Goal: Check status: Check status

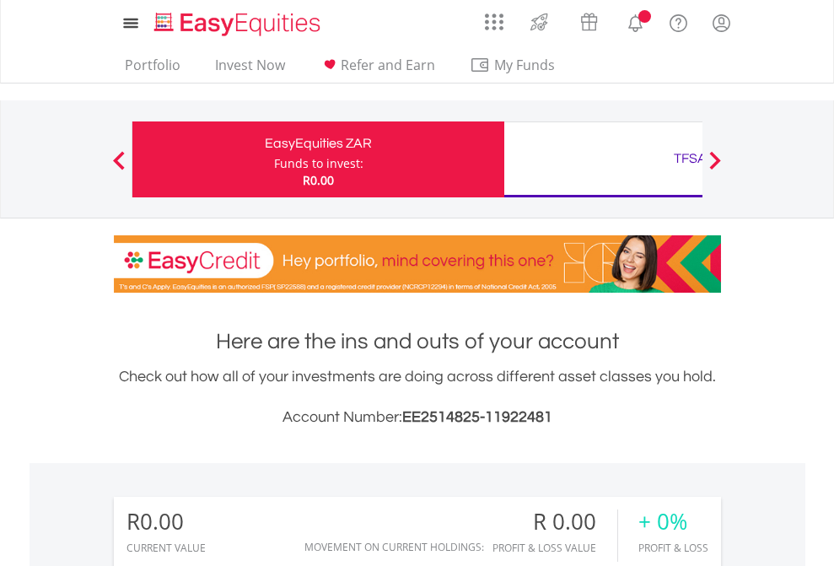
scroll to position [162, 265]
click at [274, 159] on div "Funds to invest:" at bounding box center [318, 163] width 89 height 17
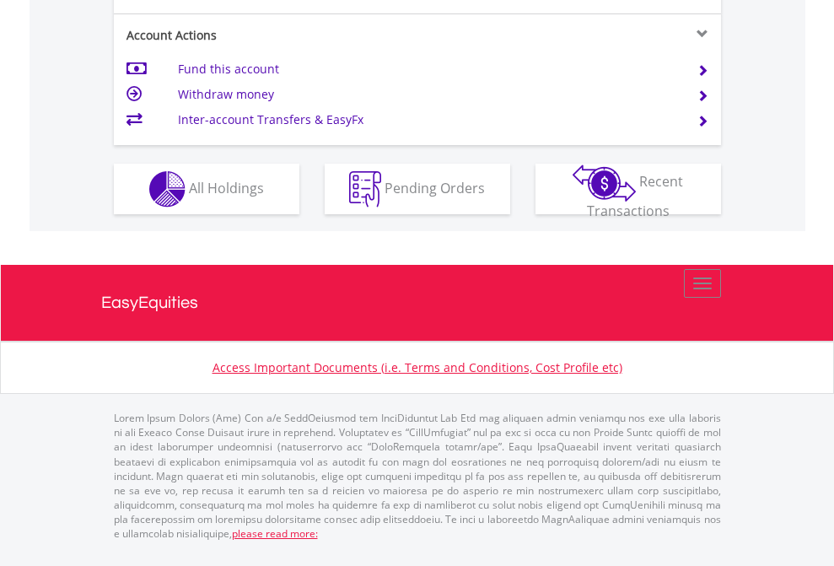
scroll to position [1583, 0]
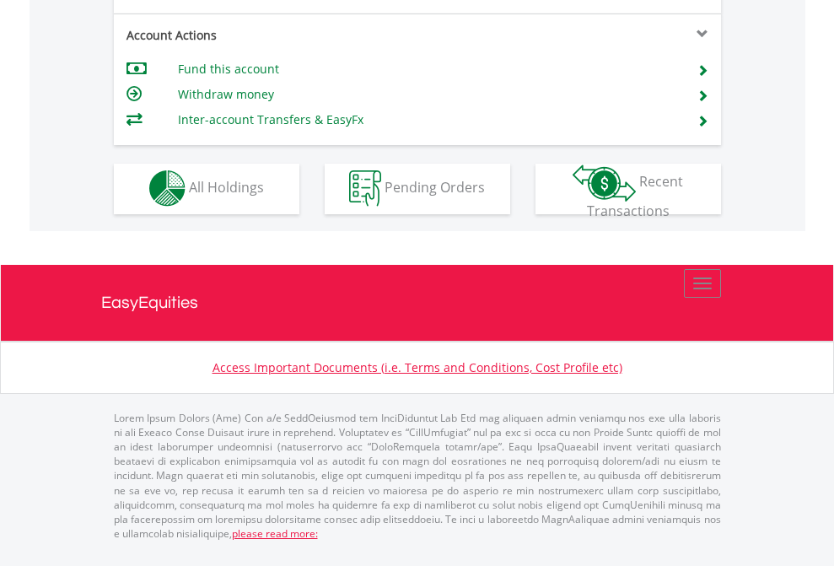
scroll to position [1577, 0]
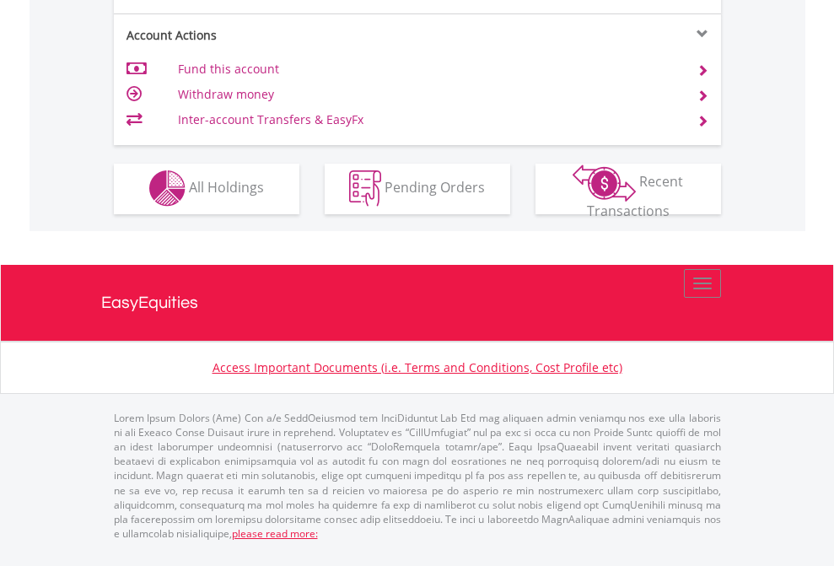
scroll to position [1577, 0]
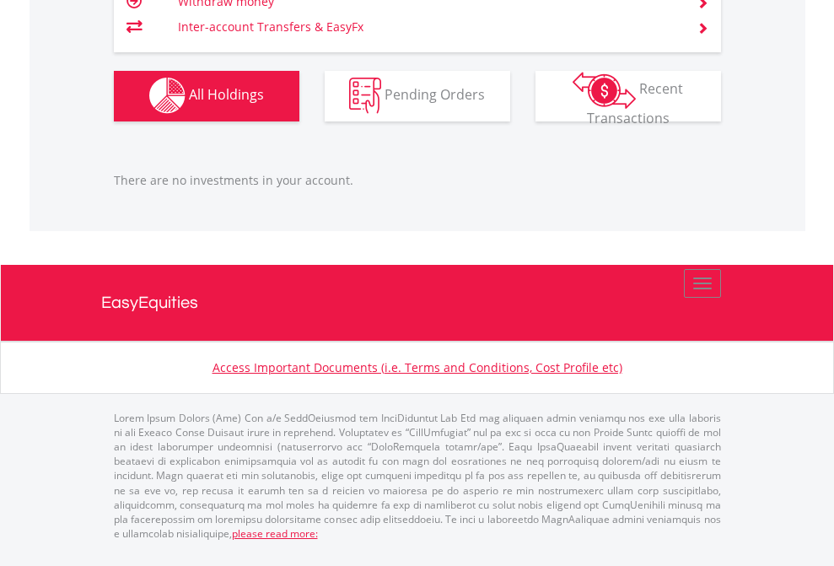
scroll to position [162, 265]
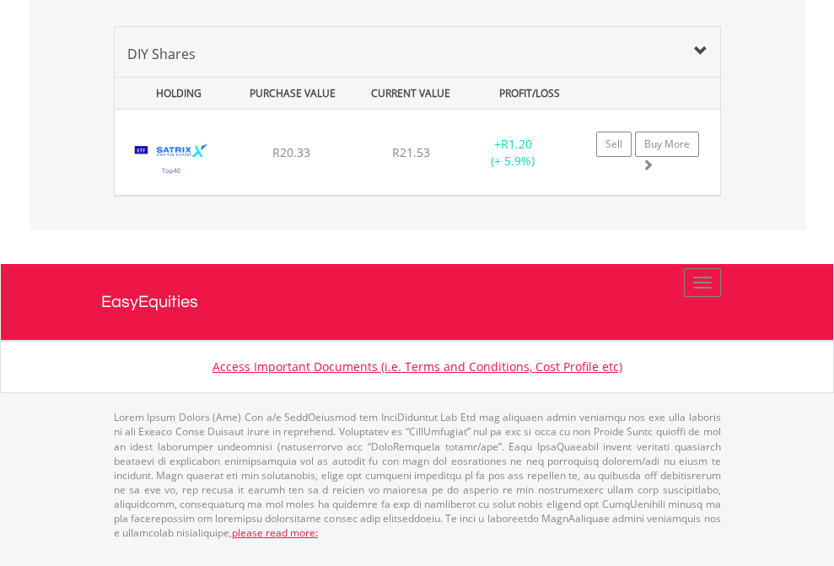
scroll to position [162, 265]
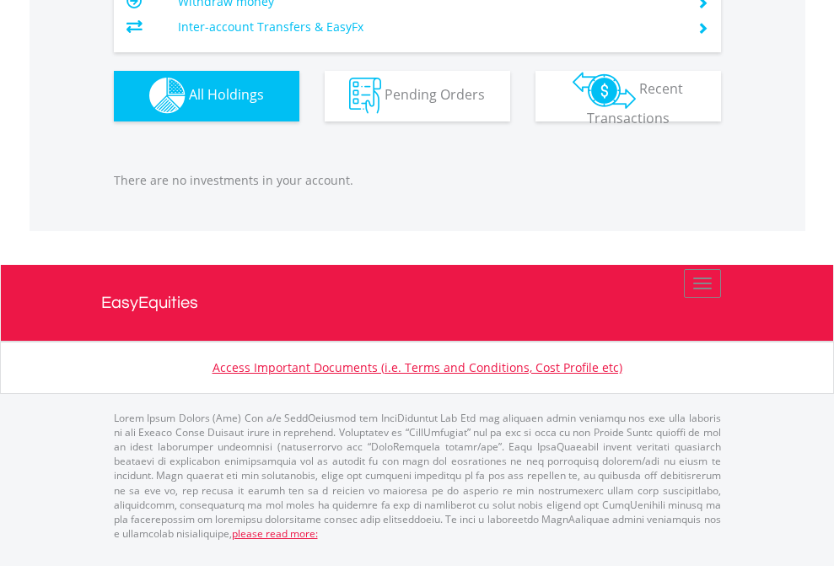
scroll to position [162, 265]
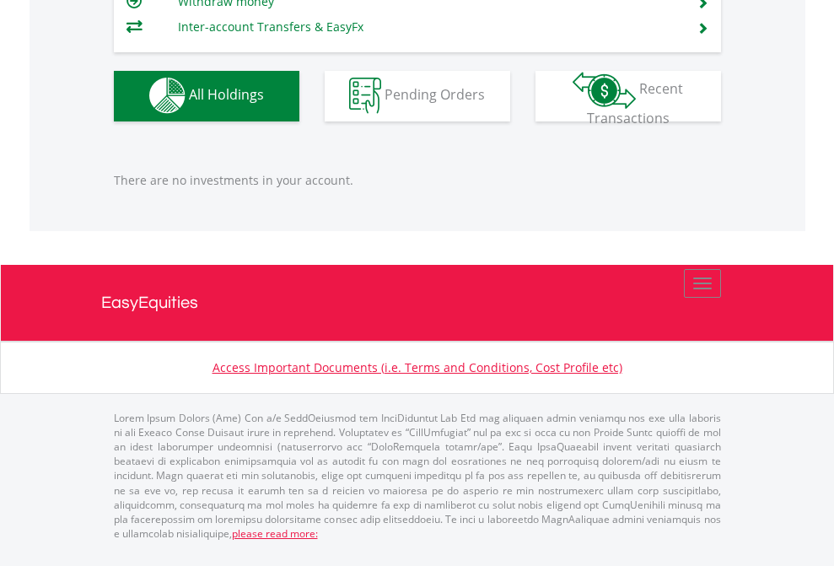
scroll to position [162, 265]
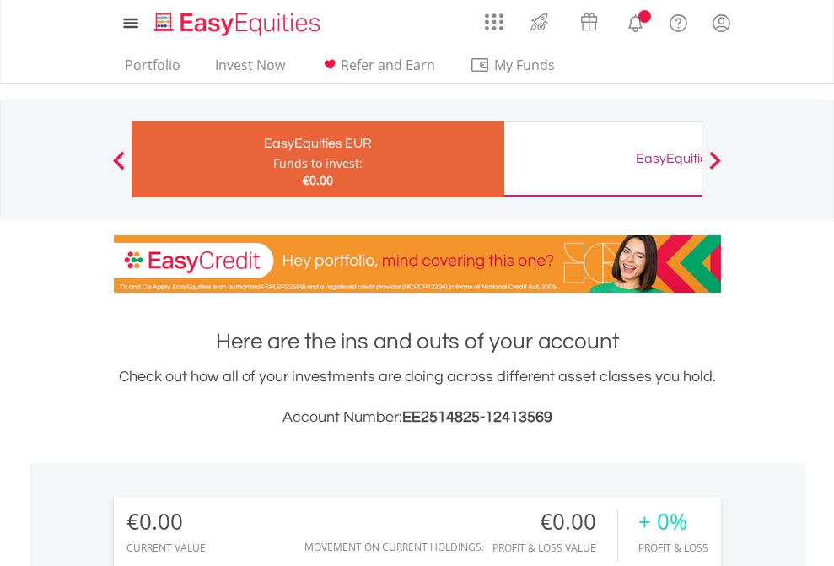
scroll to position [162, 265]
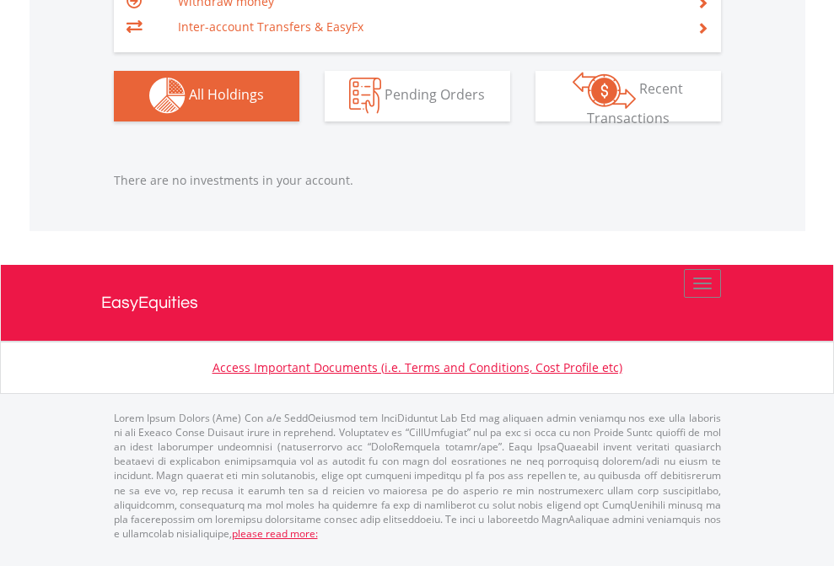
scroll to position [1670, 0]
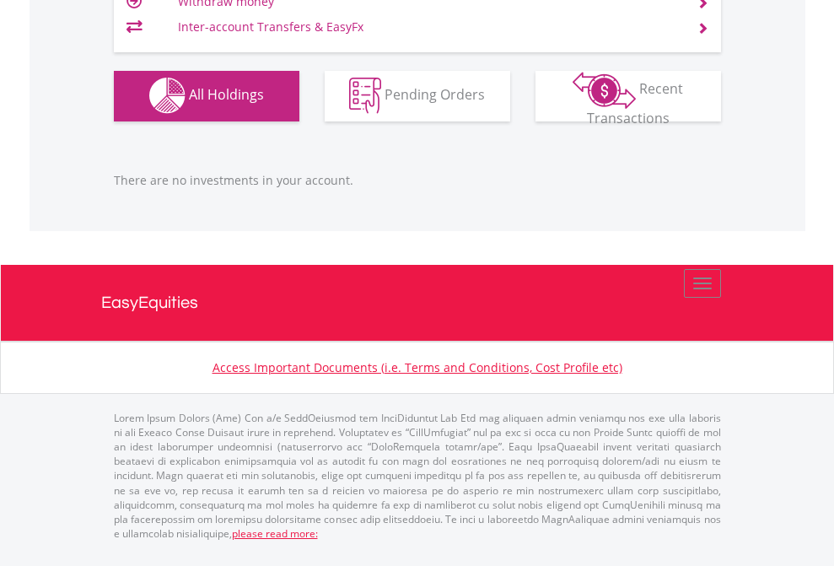
scroll to position [162, 265]
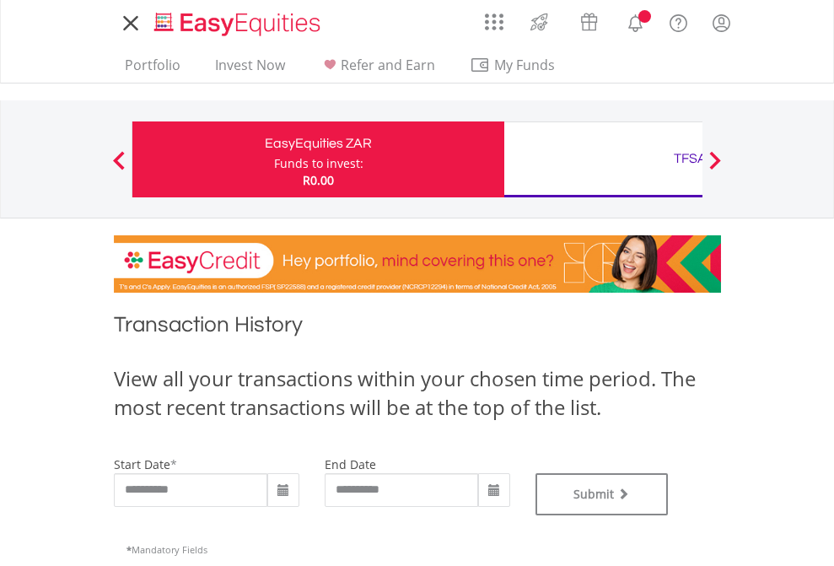
type input "**********"
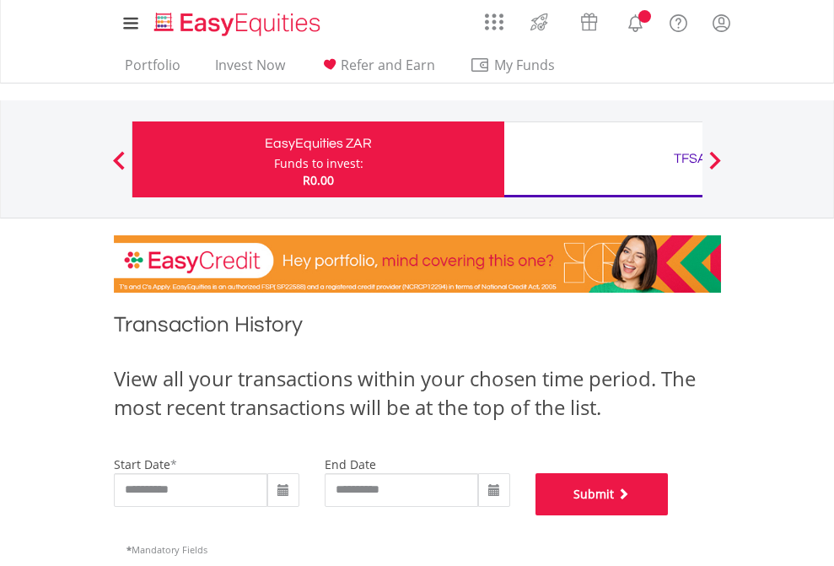
click at [669, 515] on button "Submit" at bounding box center [602, 494] width 133 height 42
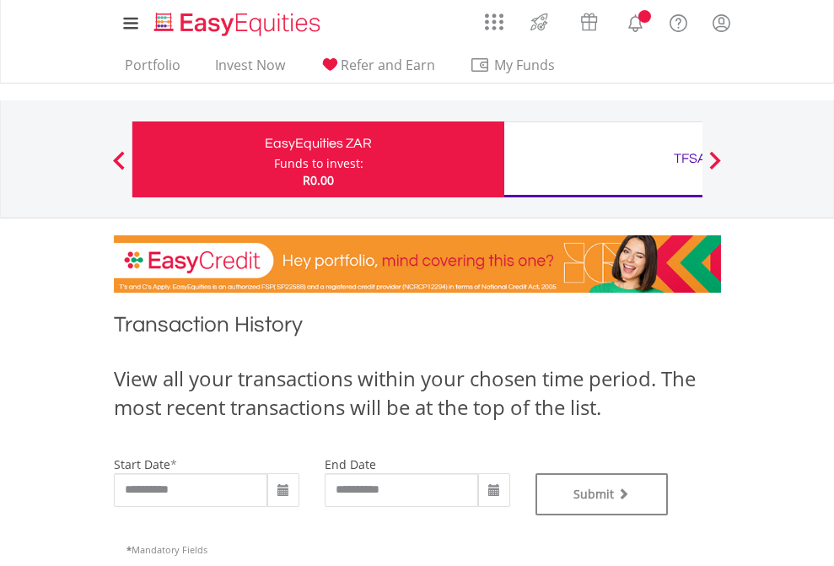
click at [603, 159] on div "TFSA" at bounding box center [691, 159] width 352 height 24
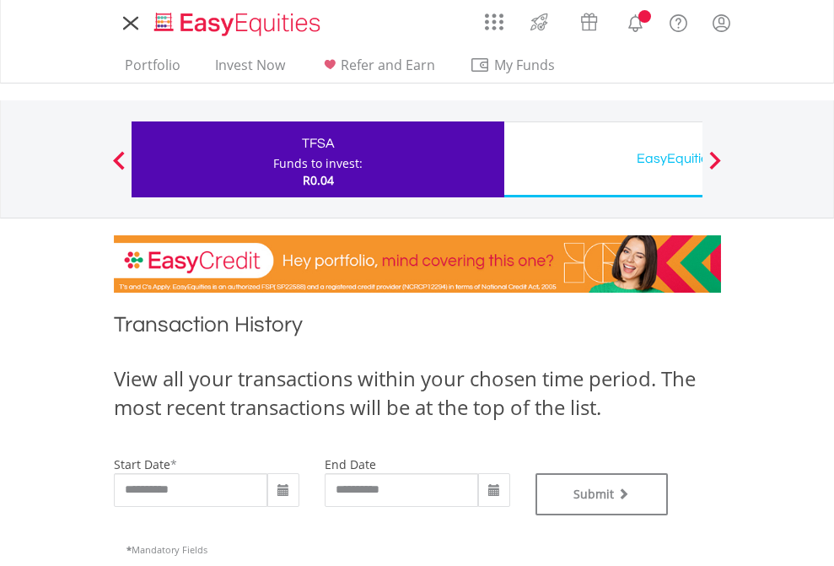
type input "**********"
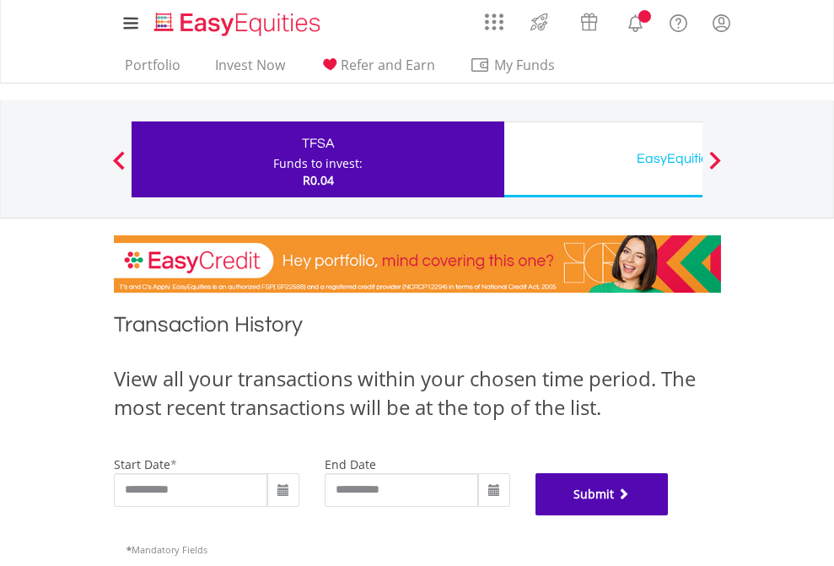
click at [669, 515] on button "Submit" at bounding box center [602, 494] width 133 height 42
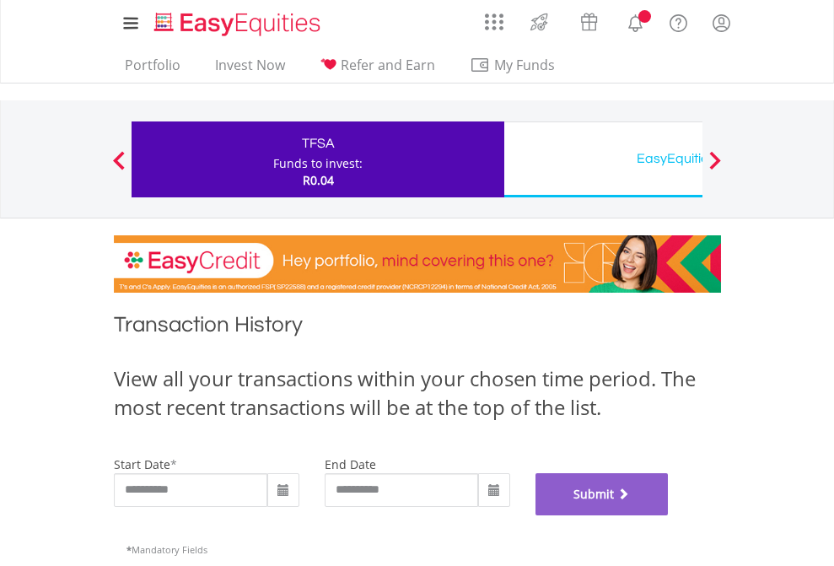
scroll to position [684, 0]
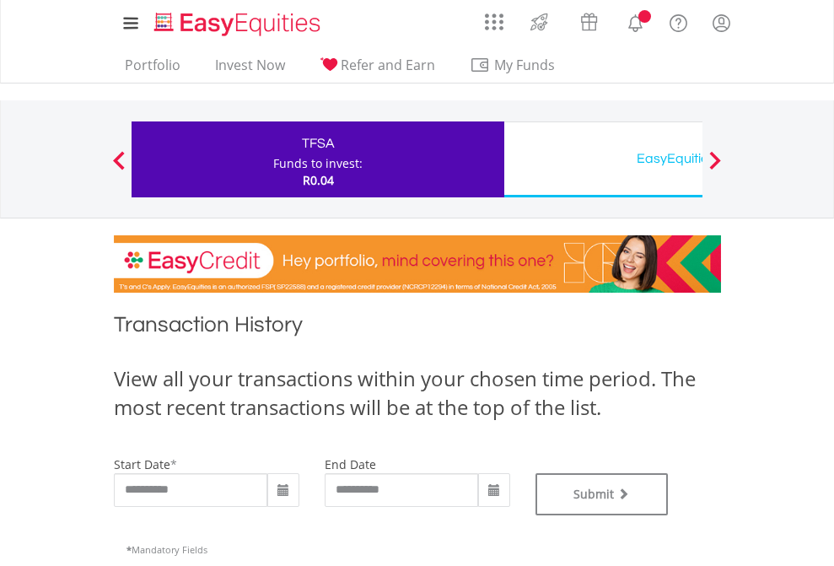
click at [603, 159] on div "EasyEquities USD" at bounding box center [691, 159] width 352 height 24
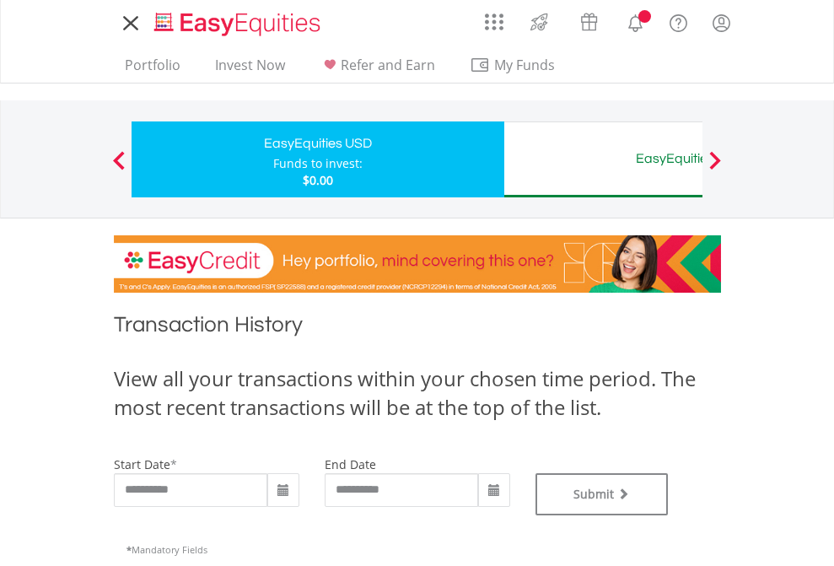
type input "**********"
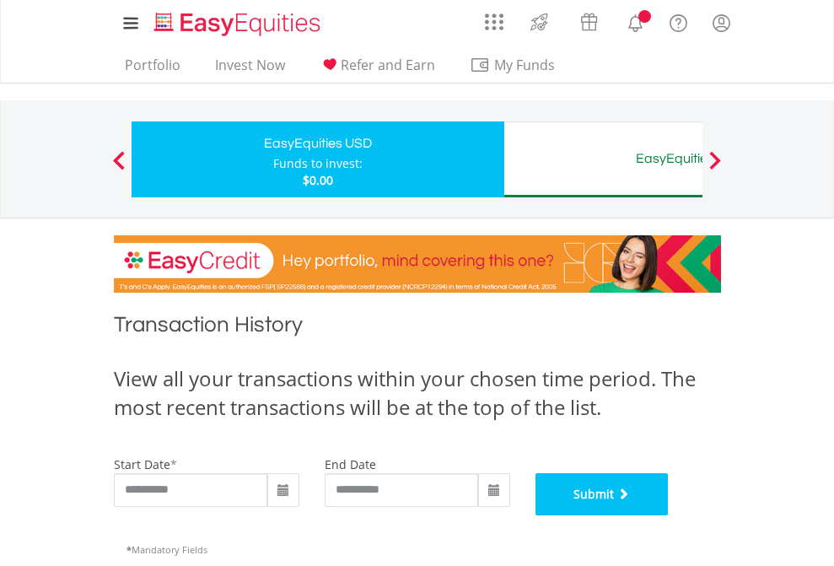
click at [669, 515] on button "Submit" at bounding box center [602, 494] width 133 height 42
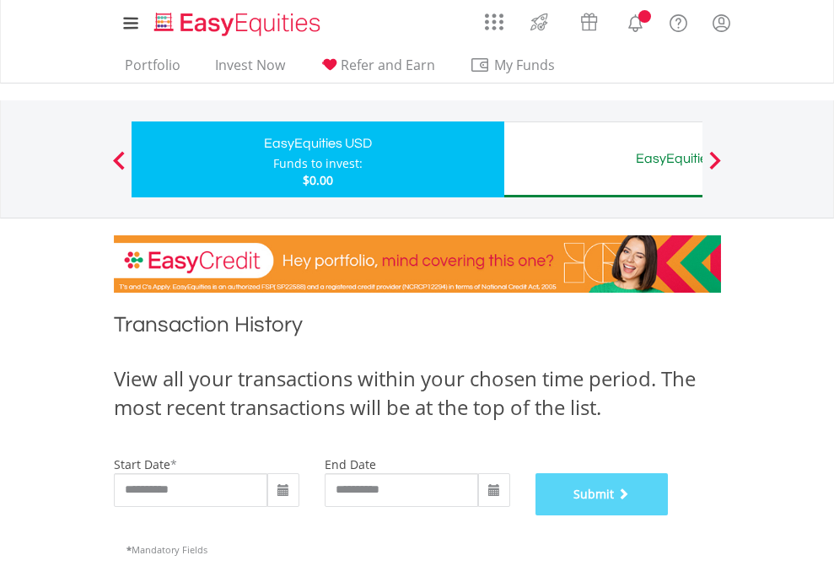
scroll to position [684, 0]
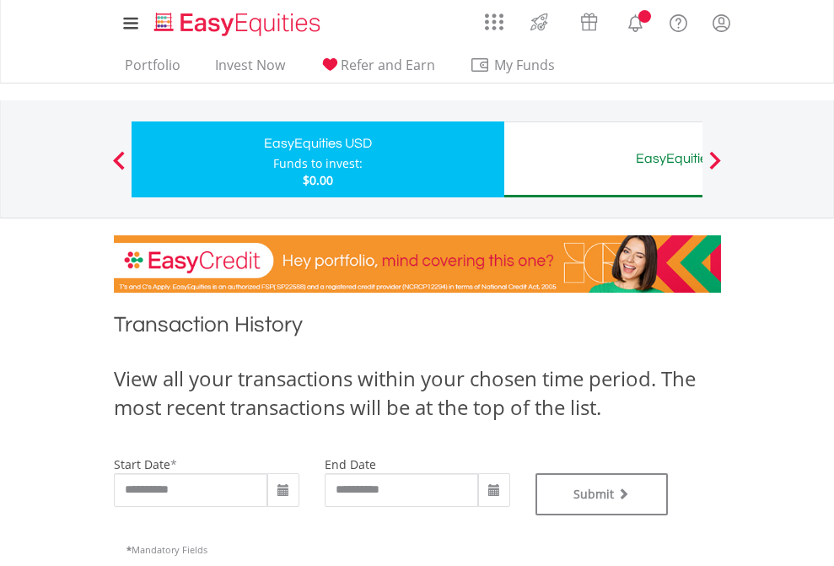
click at [603, 159] on div "EasyEquities AUD" at bounding box center [691, 159] width 352 height 24
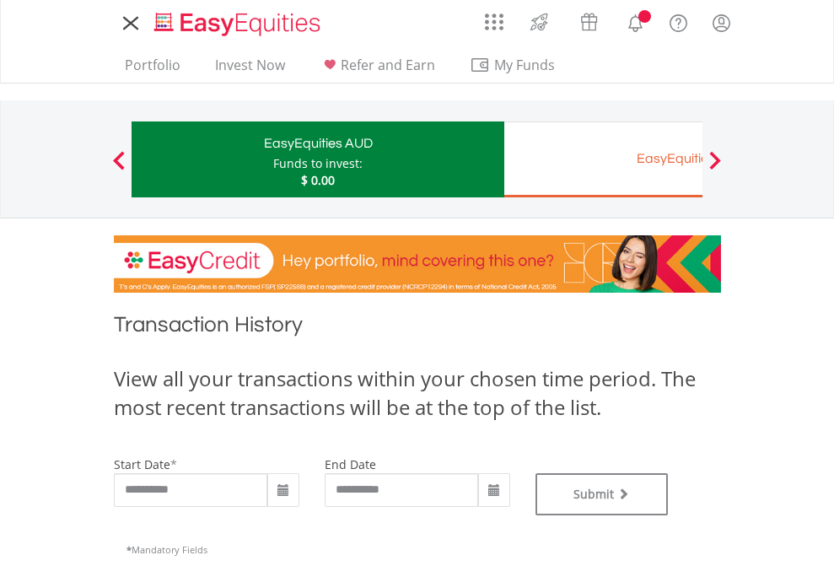
type input "**********"
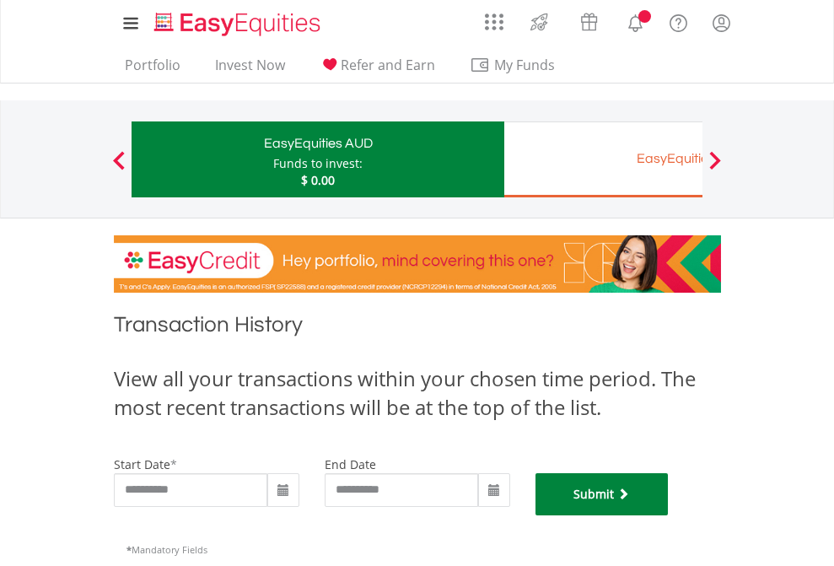
click at [669, 515] on button "Submit" at bounding box center [602, 494] width 133 height 42
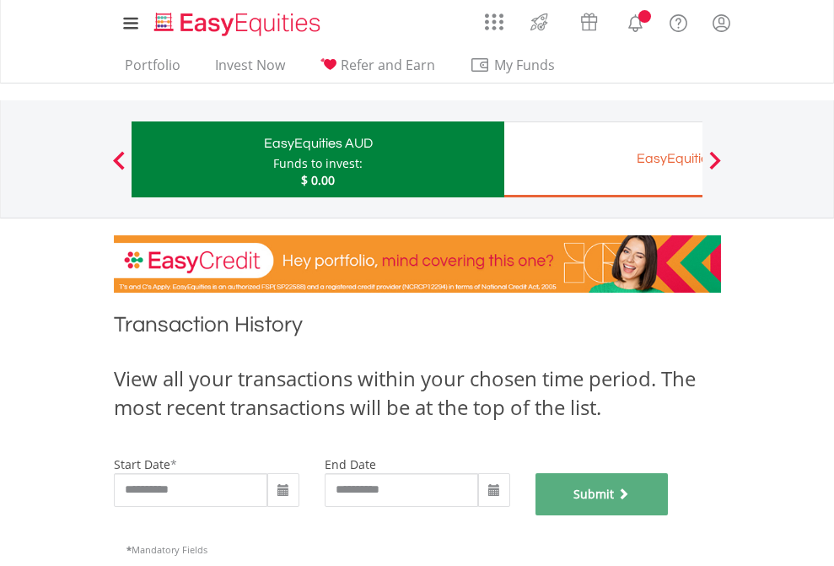
scroll to position [684, 0]
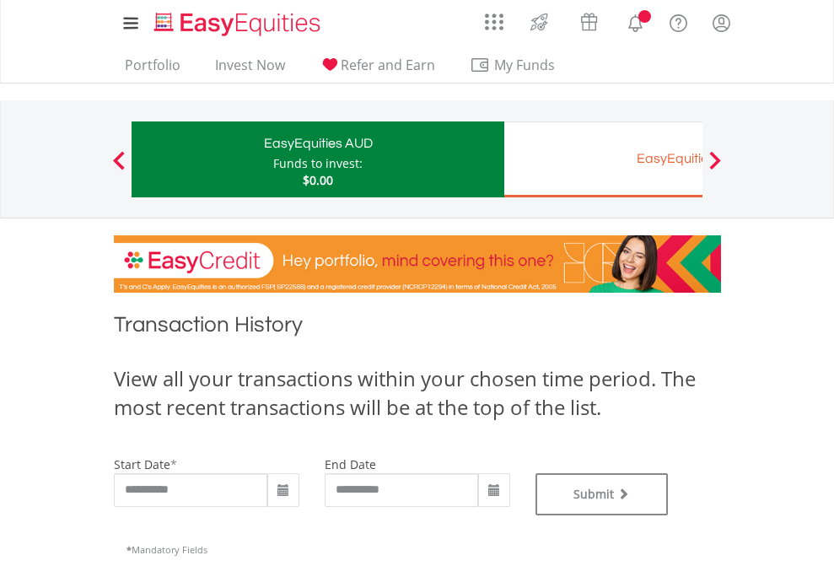
click at [603, 159] on div "EasyEquities EUR" at bounding box center [691, 159] width 352 height 24
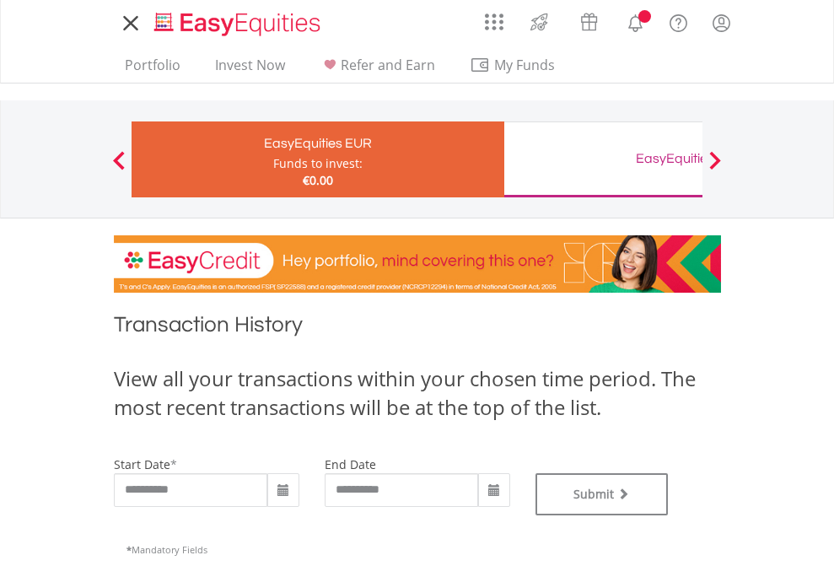
type input "**********"
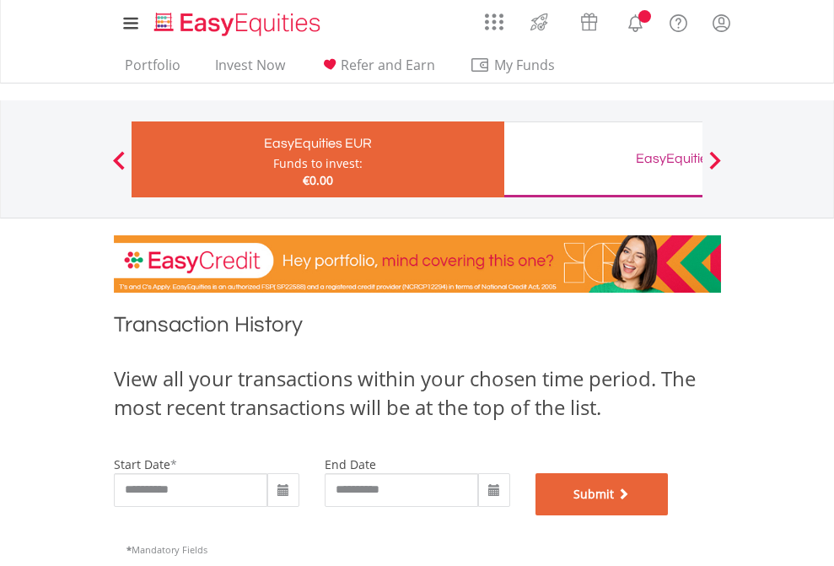
click at [669, 515] on button "Submit" at bounding box center [602, 494] width 133 height 42
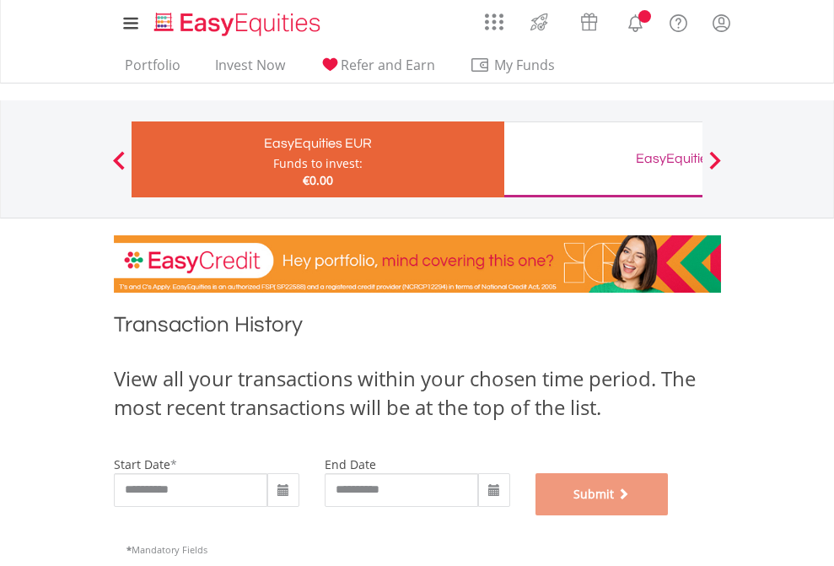
scroll to position [684, 0]
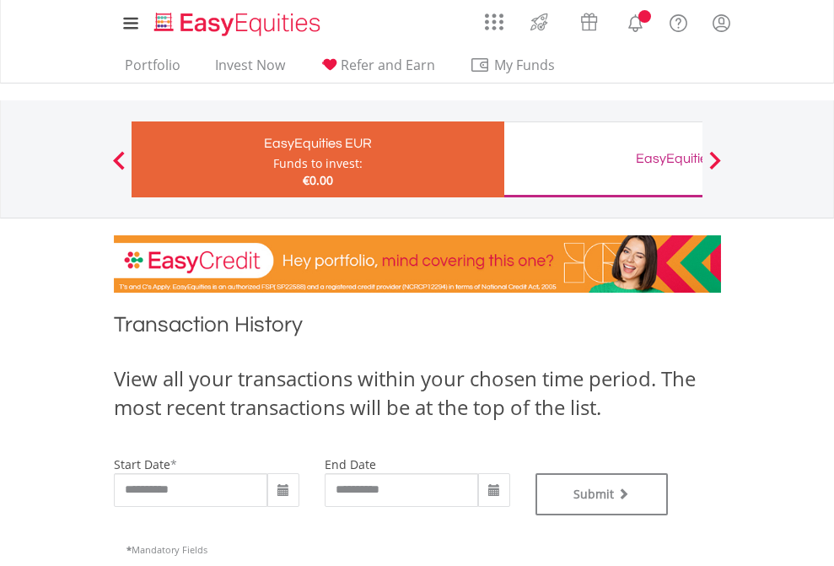
click at [603, 159] on div "EasyEquities GBP" at bounding box center [691, 159] width 352 height 24
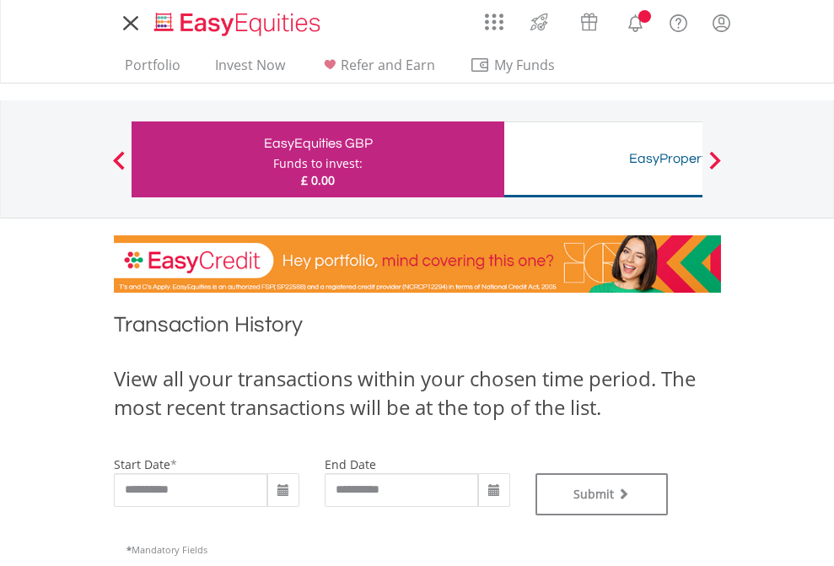
type input "**********"
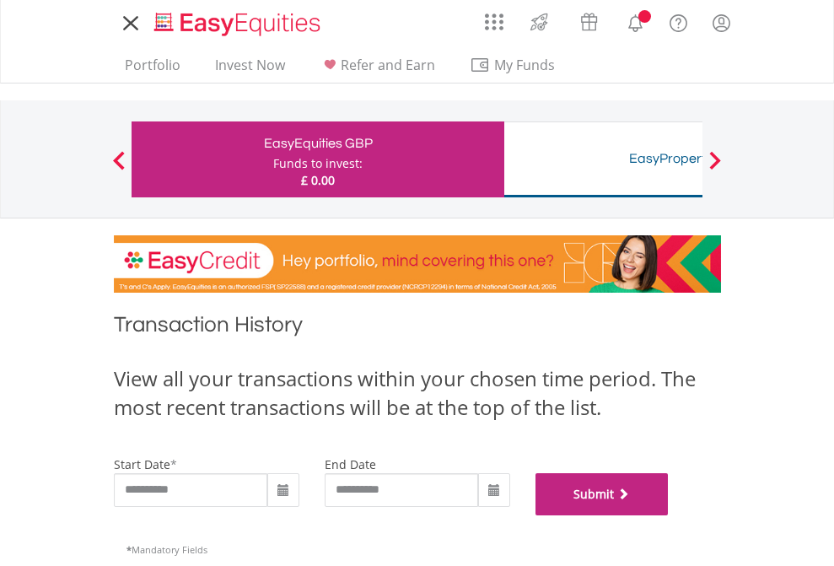
click at [669, 515] on button "Submit" at bounding box center [602, 494] width 133 height 42
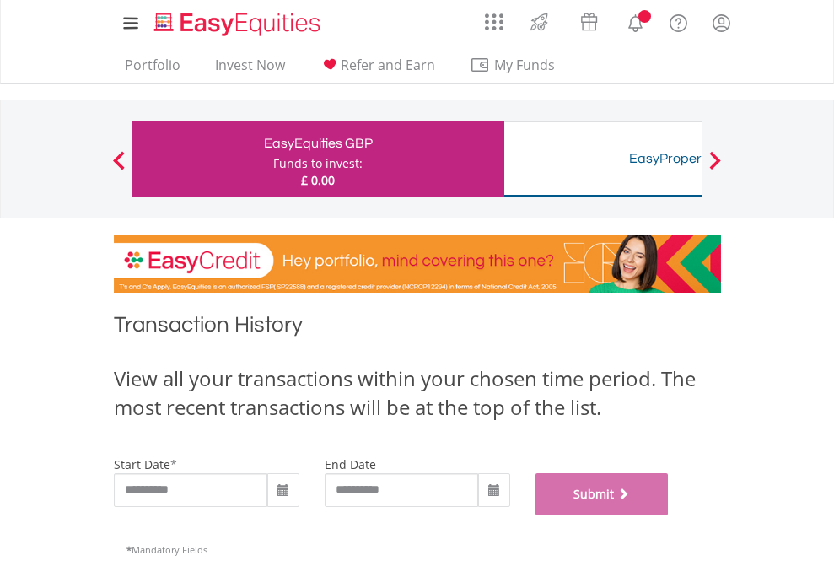
scroll to position [684, 0]
